Goal: Check status: Check status

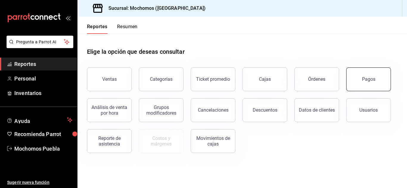
click at [374, 74] on button "Pagos" at bounding box center [368, 80] width 45 height 24
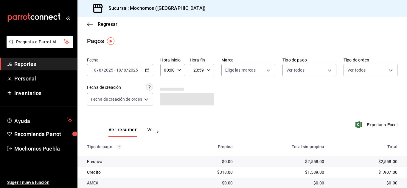
click at [179, 69] on icon "button" at bounding box center [179, 70] width 4 height 4
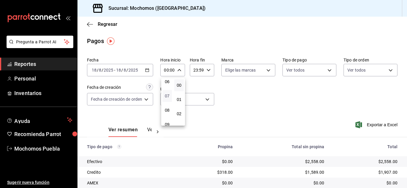
click at [168, 96] on span "07" at bounding box center [167, 96] width 2 height 5
type input "07:00"
click at [240, 97] on div at bounding box center [203, 94] width 407 height 188
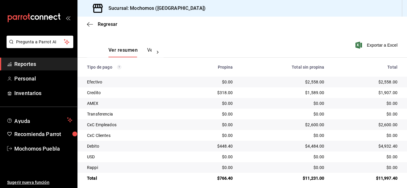
scroll to position [85, 0]
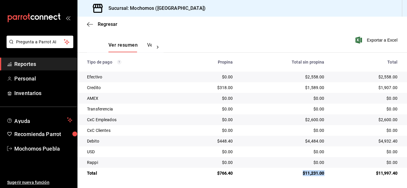
drag, startPoint x: 296, startPoint y: 171, endPoint x: 330, endPoint y: 175, distance: 34.5
click at [323, 174] on td "$11,231.00" at bounding box center [283, 173] width 91 height 11
drag, startPoint x: 301, startPoint y: 74, endPoint x: 312, endPoint y: 95, distance: 23.3
click at [334, 77] on tr "Efectivo $0.00 $2,558.00 $2,558.00" at bounding box center [241, 77] width 329 height 11
drag, startPoint x: 215, startPoint y: 172, endPoint x: 246, endPoint y: 173, distance: 30.7
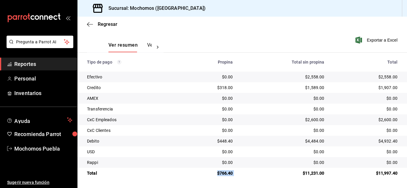
click at [246, 173] on tr "Total $766.40 $11,231.00 $11,997.40" at bounding box center [241, 173] width 329 height 11
drag, startPoint x: 304, startPoint y: 76, endPoint x: 325, endPoint y: 78, distance: 21.2
click at [325, 77] on tr "Efectivo $0.00 $2,558.00 $2,558.00" at bounding box center [241, 77] width 329 height 11
drag, startPoint x: 221, startPoint y: 174, endPoint x: 240, endPoint y: 175, distance: 19.7
click at [240, 175] on tr "Total $766.40 $11,231.00 $11,997.40" at bounding box center [241, 173] width 329 height 11
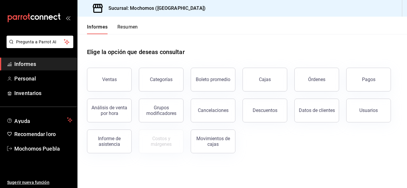
click at [356, 77] on button "Pagos" at bounding box center [368, 80] width 45 height 24
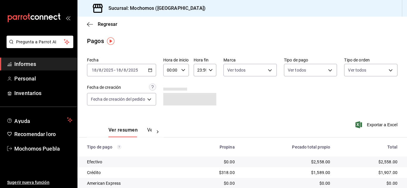
click at [150, 69] on icon "button" at bounding box center [150, 70] width 4 height 4
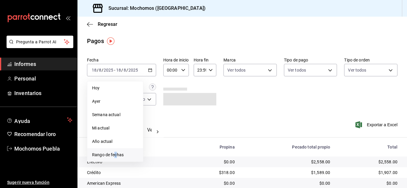
click at [116, 153] on font "Rango de fechas" at bounding box center [108, 155] width 32 height 5
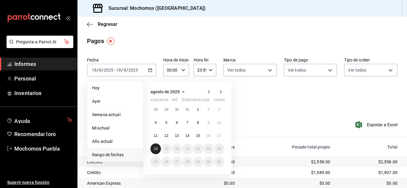
click at [152, 148] on button "18" at bounding box center [155, 149] width 10 height 11
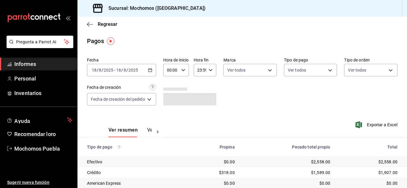
click at [179, 68] on input "00:00" at bounding box center [170, 70] width 15 height 12
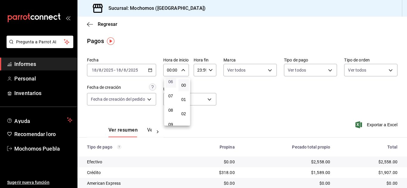
click at [172, 81] on font "06" at bounding box center [170, 81] width 5 height 5
type input "06:00"
click at [258, 98] on div at bounding box center [203, 94] width 407 height 188
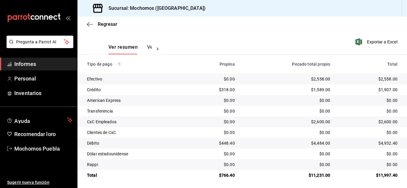
scroll to position [85, 0]
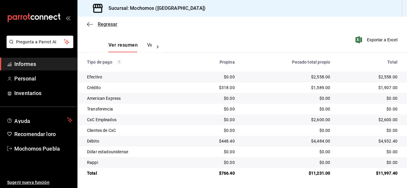
click at [92, 23] on icon "button" at bounding box center [90, 24] width 6 height 5
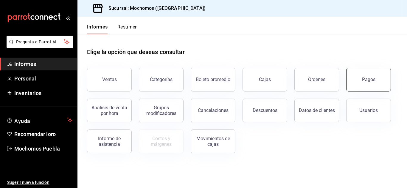
click at [355, 85] on button "Pagos" at bounding box center [368, 80] width 45 height 24
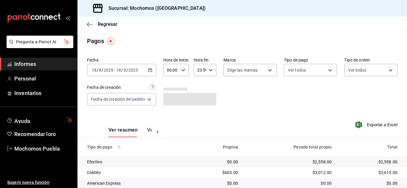
click at [182, 70] on icon "button" at bounding box center [183, 70] width 4 height 4
click at [169, 99] on font "05" at bounding box center [170, 101] width 5 height 5
type input "05:00"
click at [246, 103] on div at bounding box center [203, 94] width 407 height 188
